Goal: Contribute content: Add original content to the website for others to see

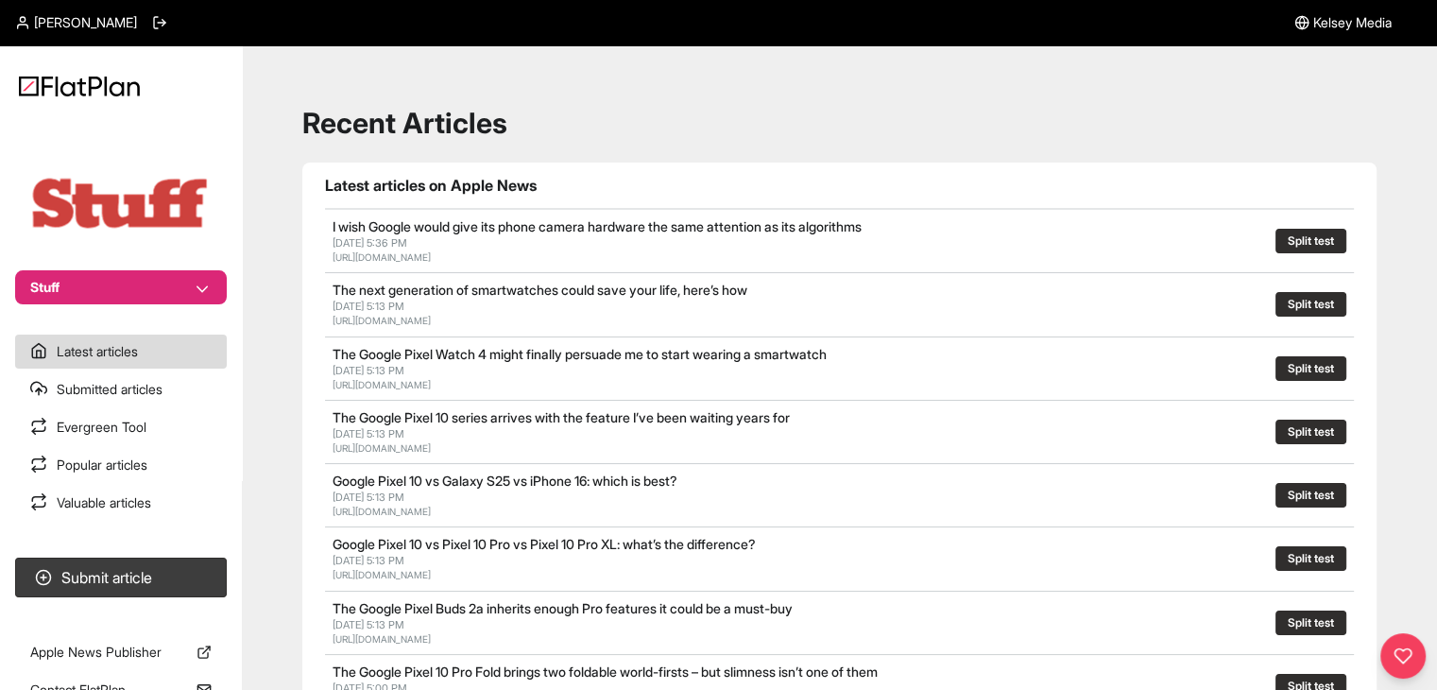
click at [76, 282] on button "Stuff" at bounding box center [121, 287] width 212 height 34
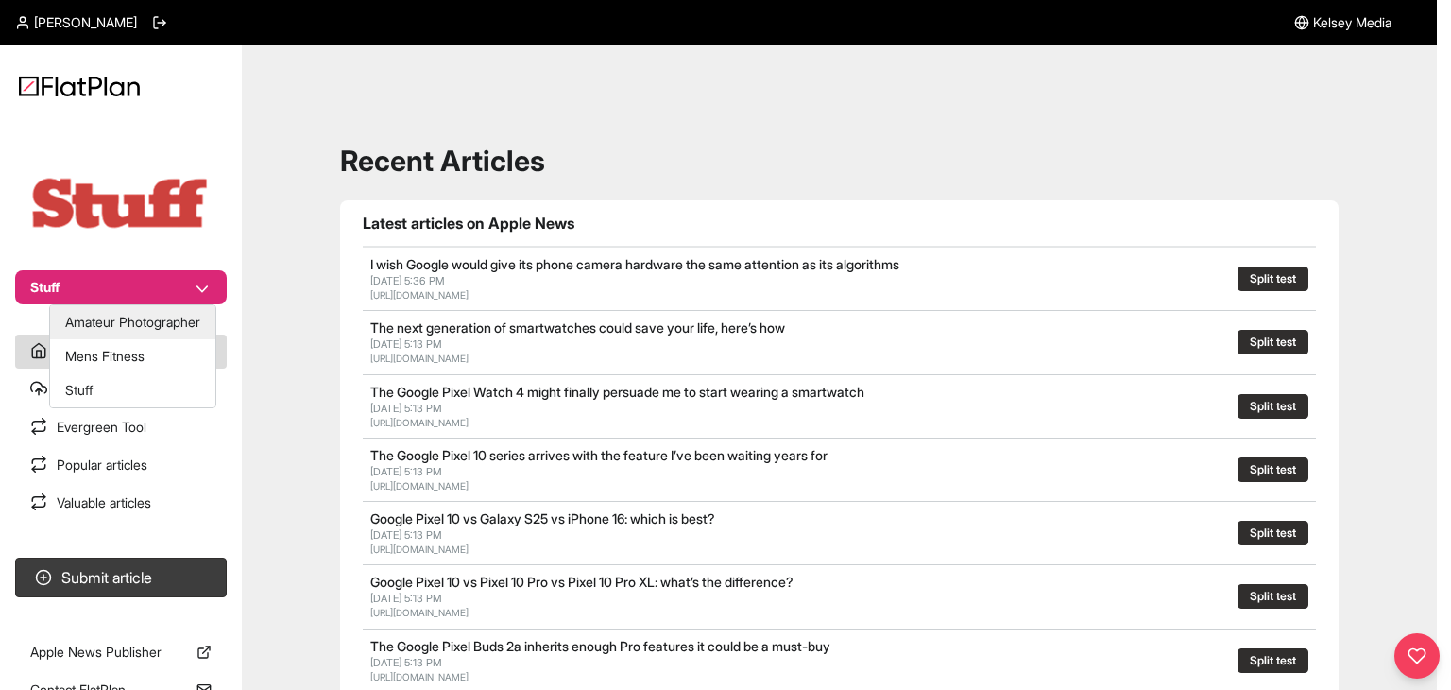
click at [159, 330] on button "Amateur Photographer" at bounding box center [132, 322] width 165 height 34
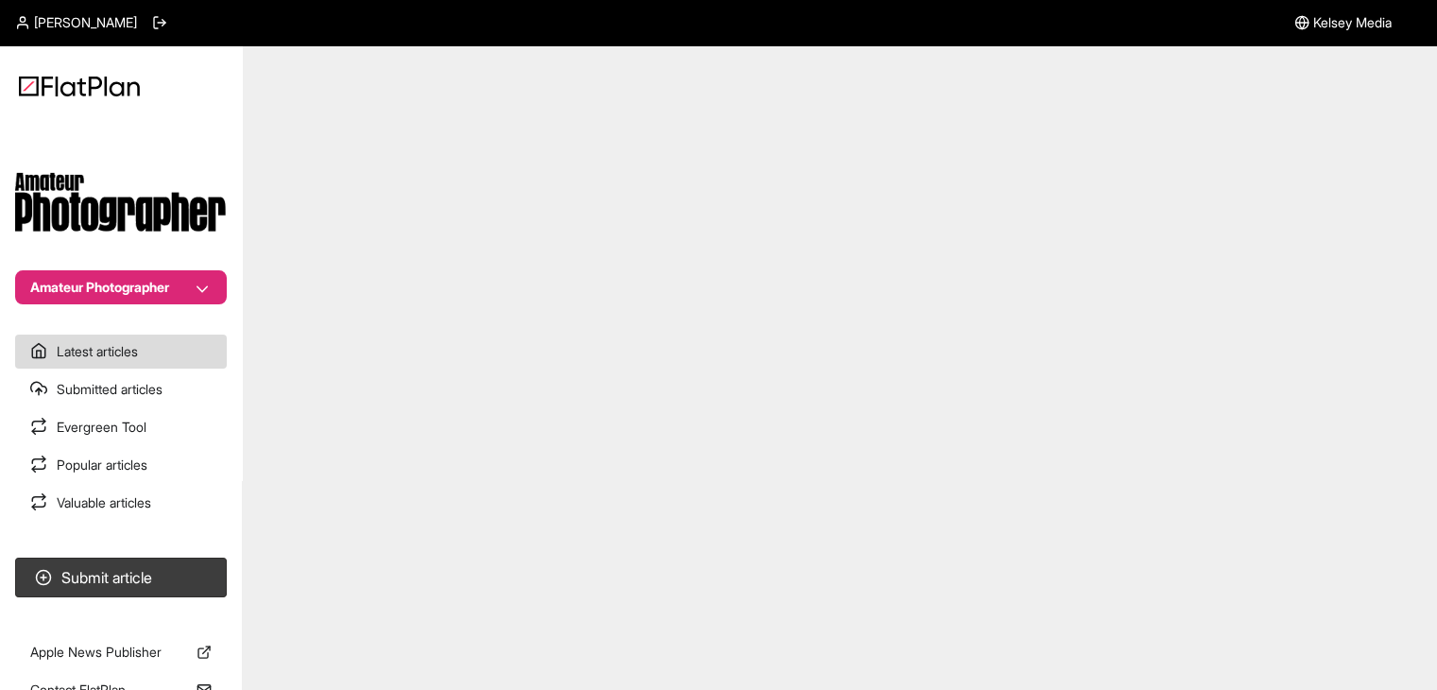
click at [146, 283] on button "Amateur Photographer" at bounding box center [121, 287] width 212 height 34
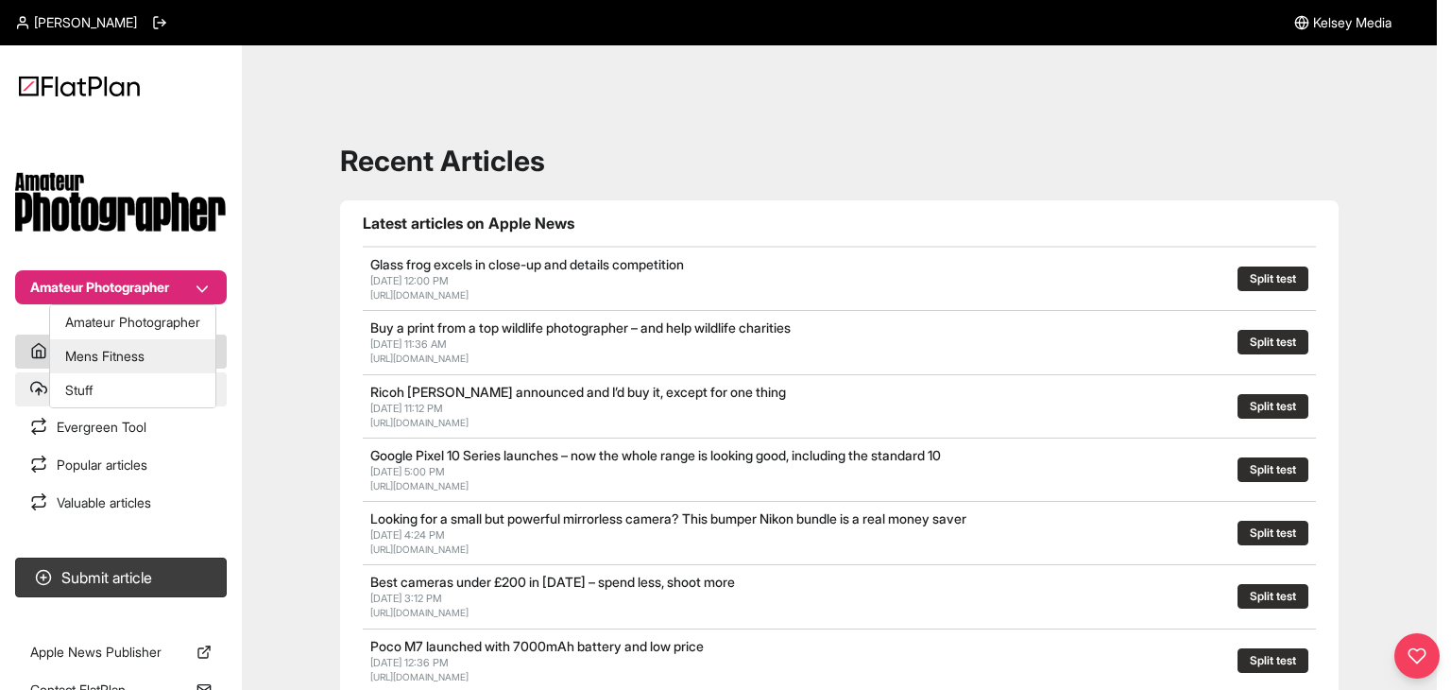
click at [121, 380] on button "Stuff" at bounding box center [132, 390] width 165 height 34
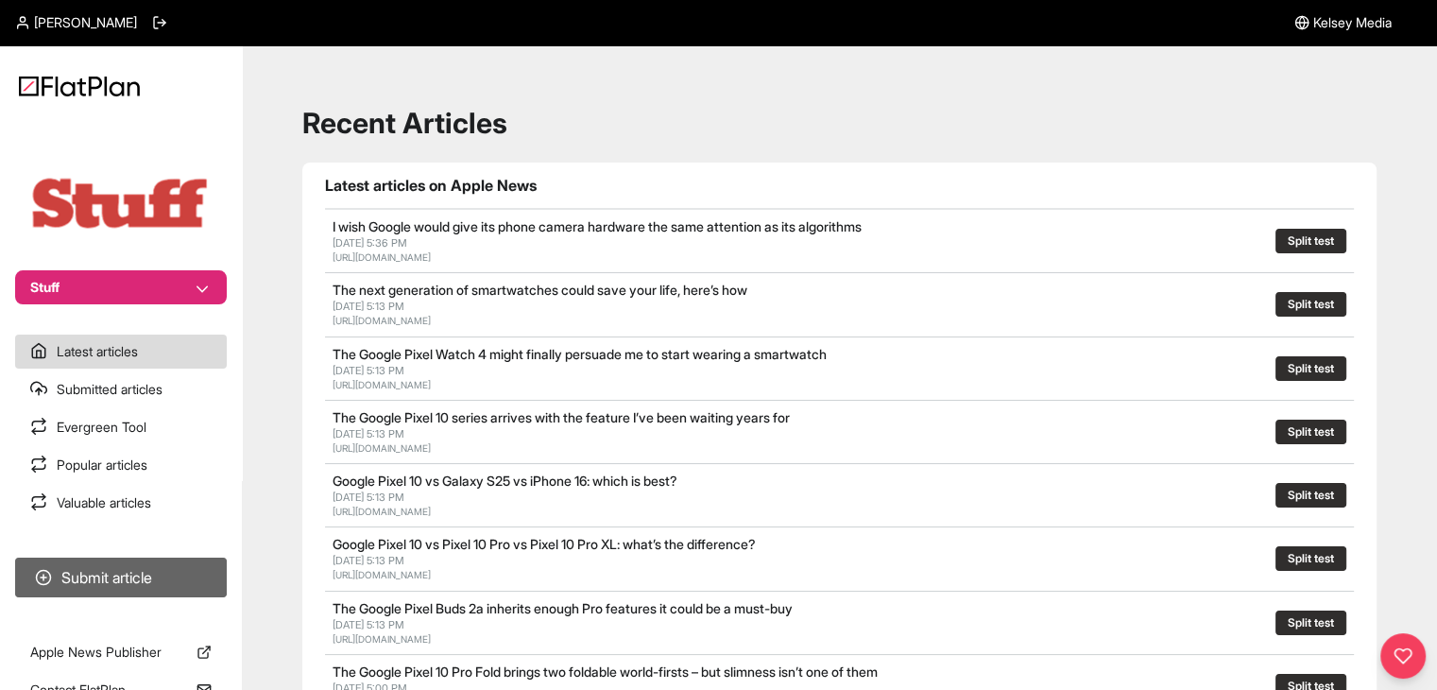
click at [148, 574] on button "Submit article" at bounding box center [121, 577] width 212 height 40
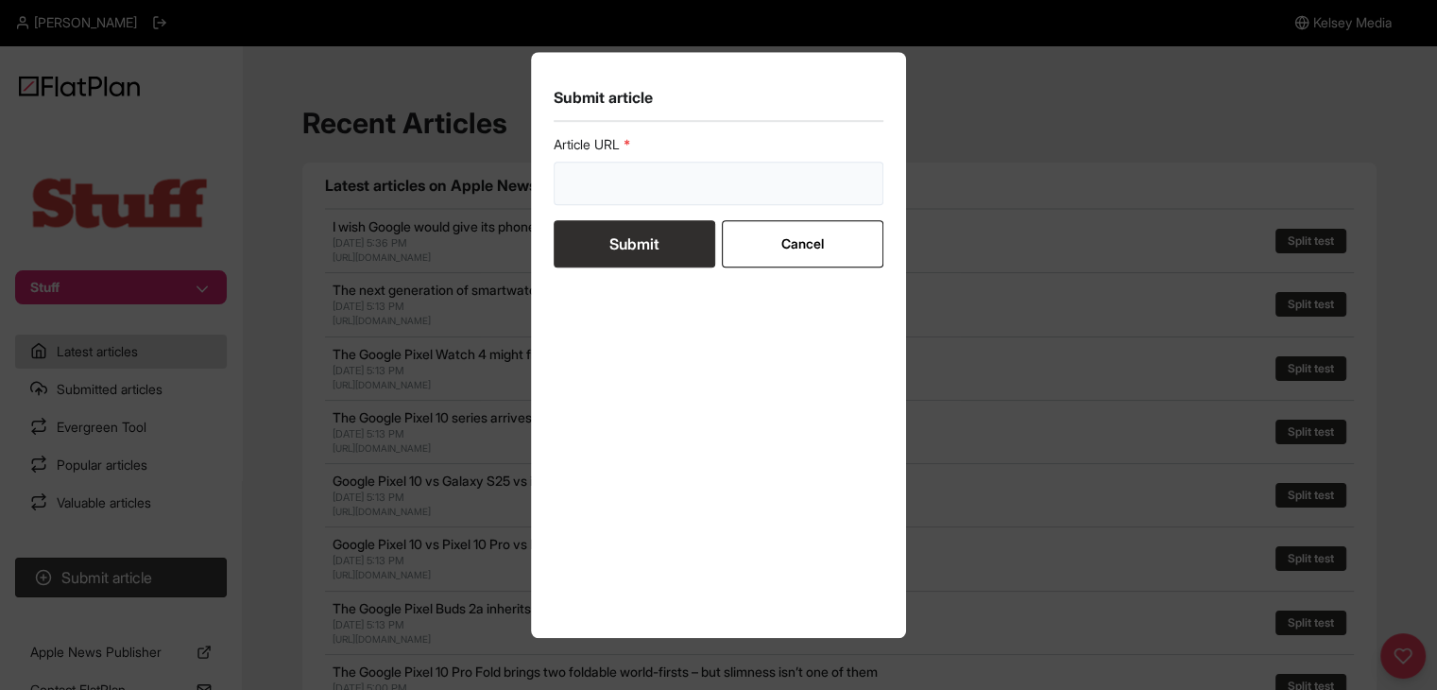
click at [654, 177] on input "url" at bounding box center [719, 183] width 331 height 43
paste input "[URL][DOMAIN_NAME]"
type input "[URL][DOMAIN_NAME]"
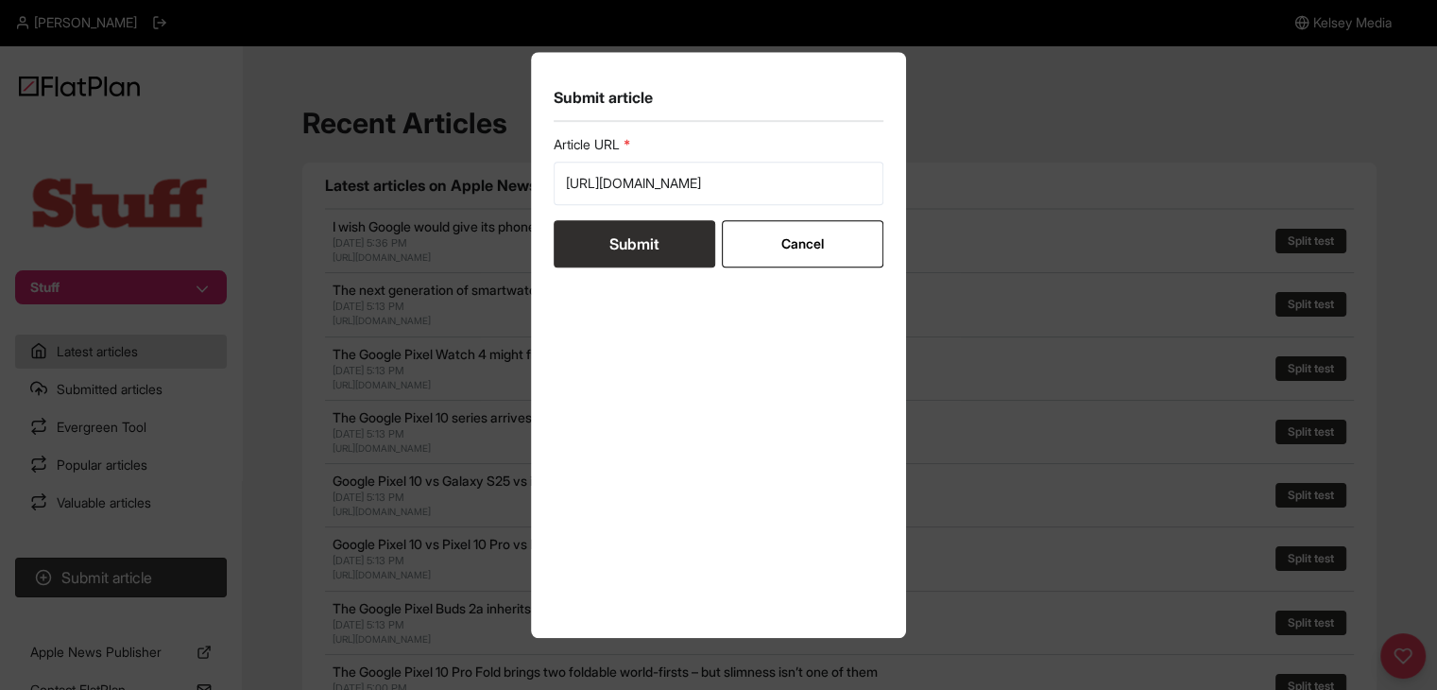
drag, startPoint x: 651, startPoint y: 236, endPoint x: 655, endPoint y: 214, distance: 22.1
click at [654, 236] on button "Submit" at bounding box center [635, 243] width 162 height 47
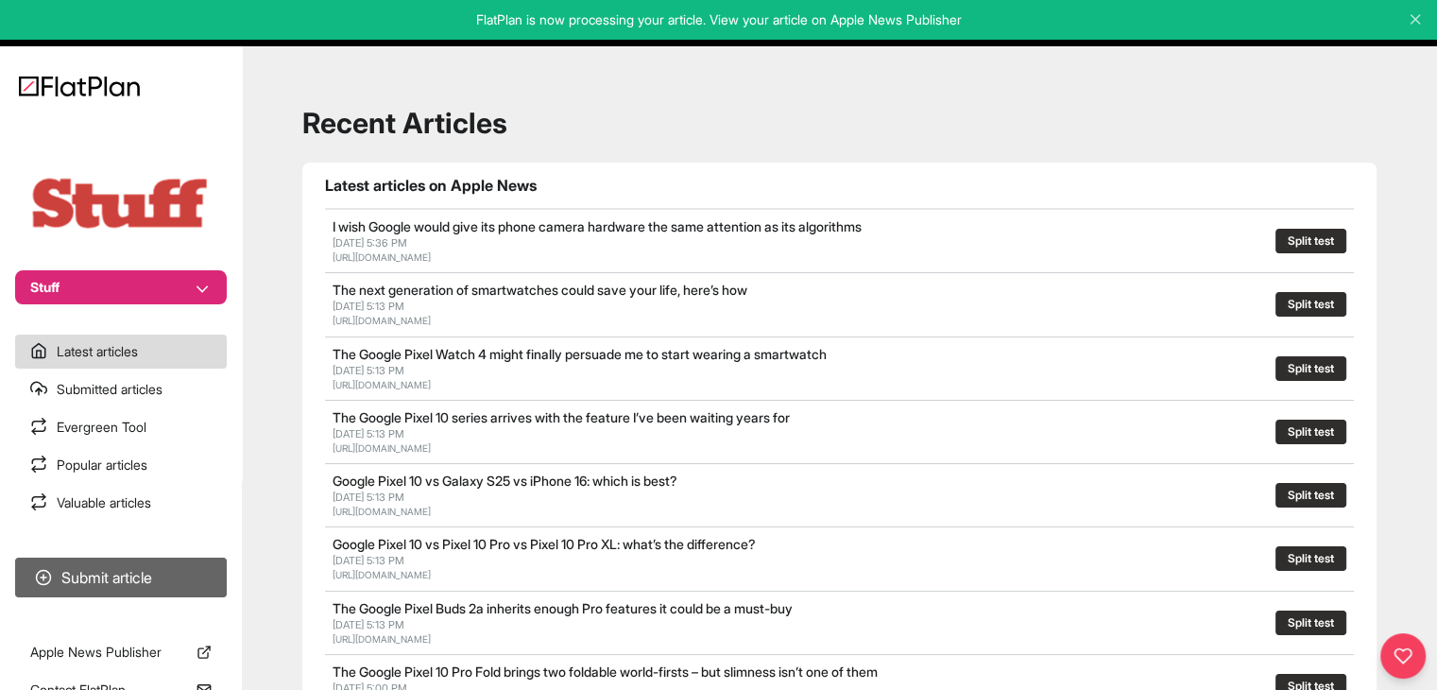
click at [64, 585] on button "Submit article" at bounding box center [121, 577] width 212 height 40
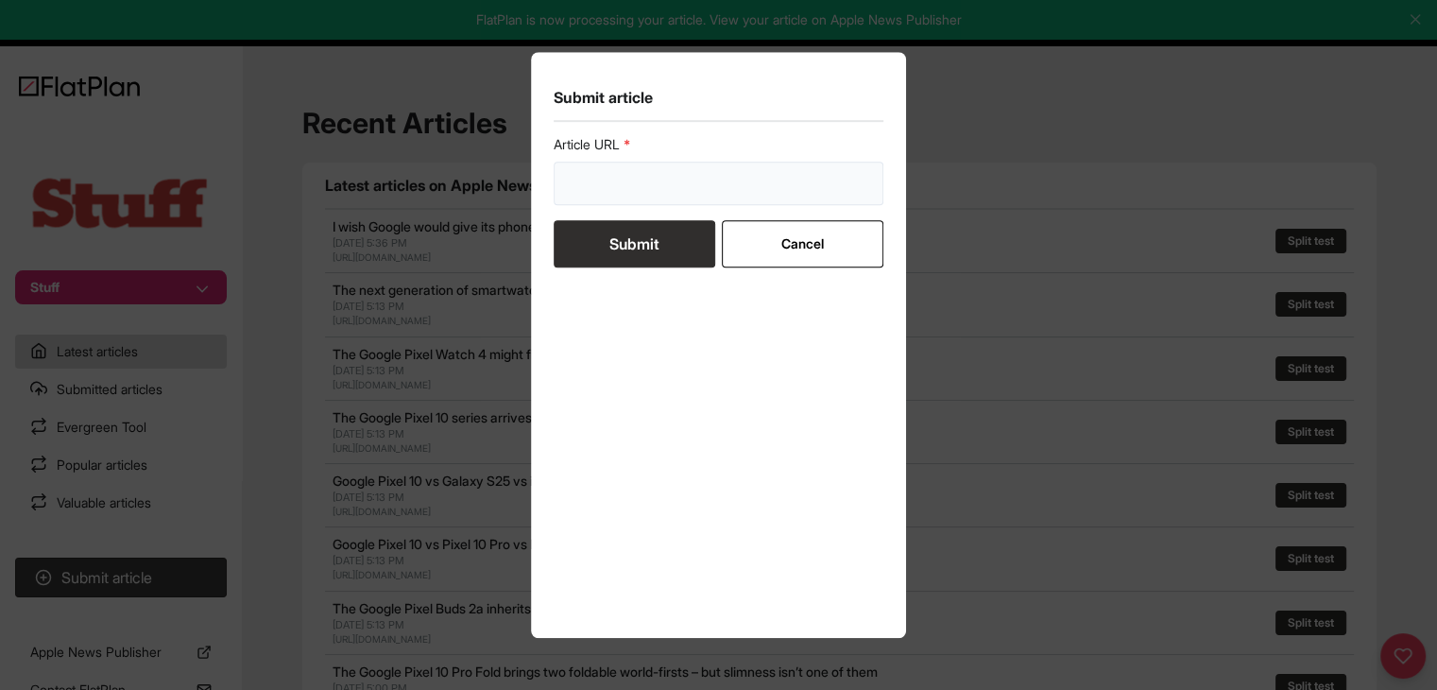
click at [711, 179] on input "url" at bounding box center [719, 183] width 331 height 43
paste input "https://www.stuff.tv/review/apple-watch-se-2-review/"
type input "https://www.stuff.tv/review/apple-watch-se-2-review/"
click at [665, 245] on button "Submit" at bounding box center [635, 243] width 162 height 47
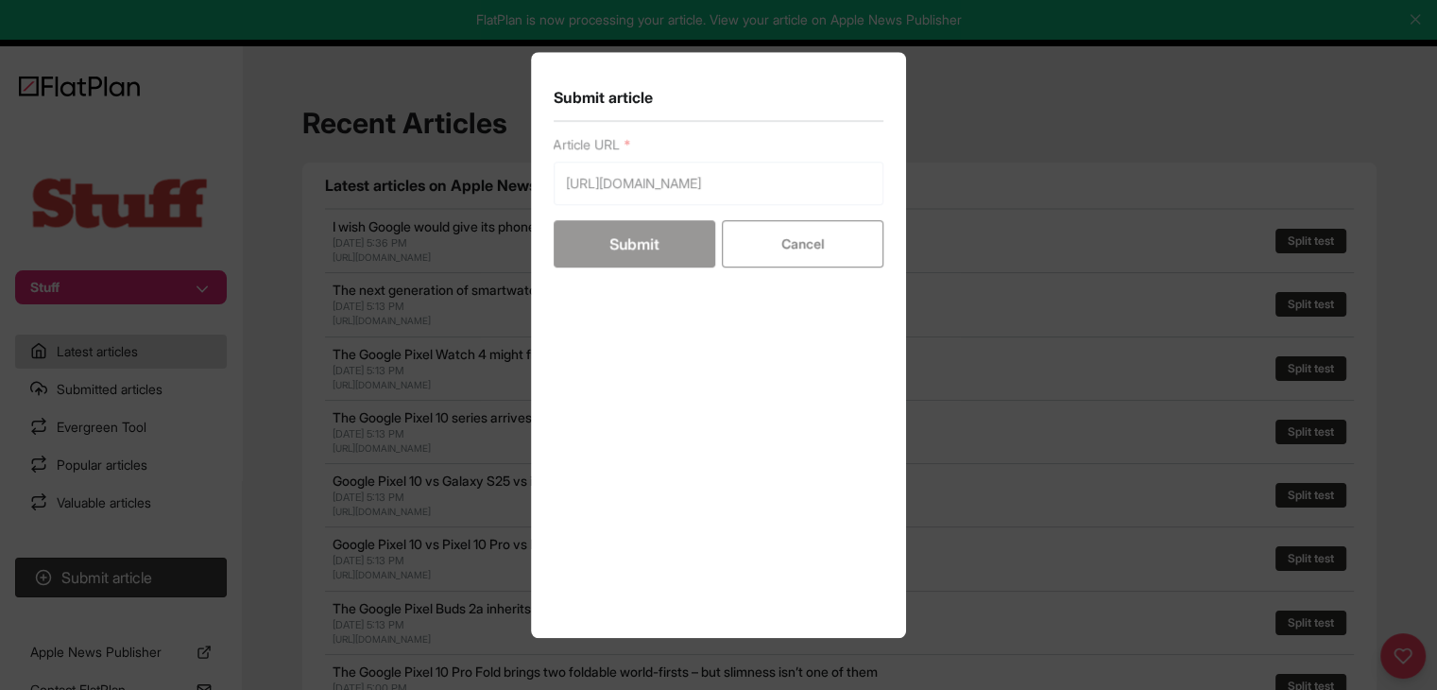
scroll to position [0, 0]
